Goal: Information Seeking & Learning: Learn about a topic

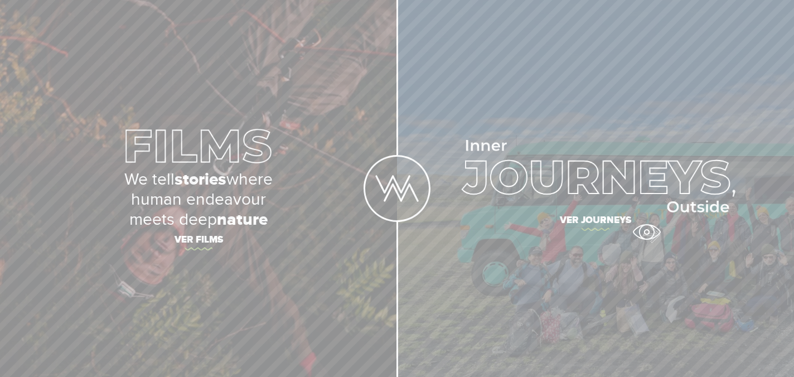
click at [630, 222] on span "Ver journeys" at bounding box center [595, 221] width 390 height 23
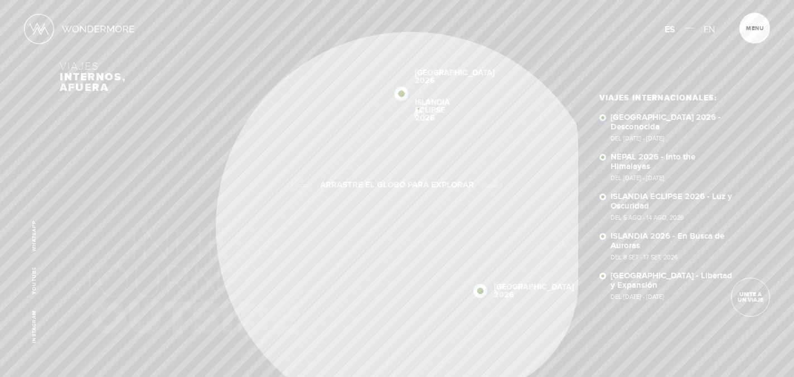
click at [419, 108] on link "ISLANDIA ECLIPSE 2026" at bounding box center [432, 110] width 35 height 23
